Goal: Transaction & Acquisition: Purchase product/service

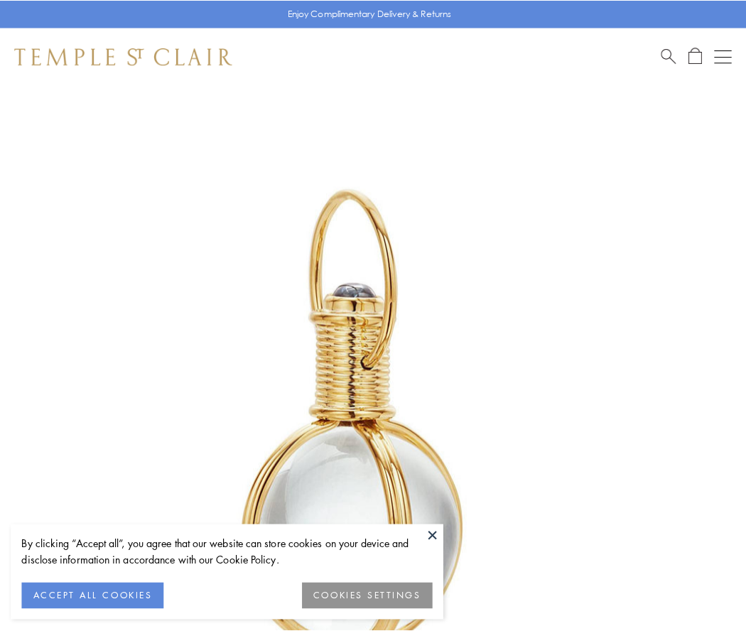
scroll to position [371, 0]
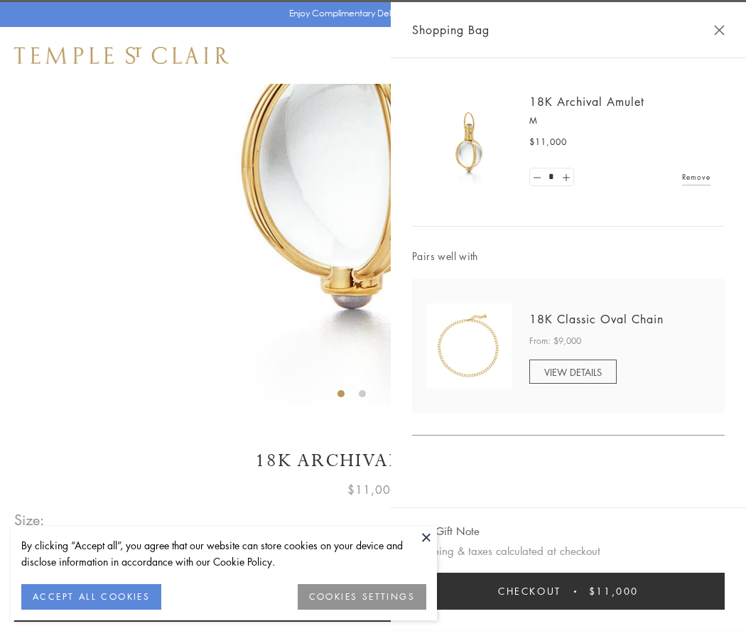
click at [568, 591] on button "Checkout $11,000" at bounding box center [568, 591] width 313 height 37
